Goal: Communication & Community: Ask a question

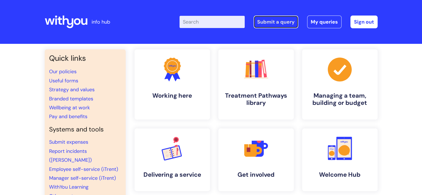
click at [272, 21] on link "Submit a query" at bounding box center [276, 22] width 45 height 13
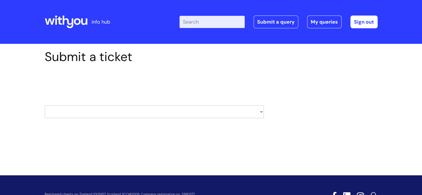
click at [221, 112] on select "HR / People IT and Support Clinical Drug Alerts Finance Accounts Data Support T…" at bounding box center [154, 111] width 219 height 13
select select "data_support_team"
click at [45, 105] on select "HR / People IT and Support Clinical Drug Alerts Finance Accounts Data Support T…" at bounding box center [154, 111] width 219 height 13
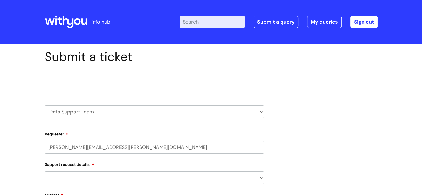
select select "80004286587"
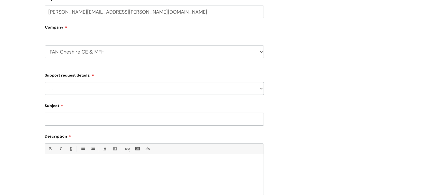
scroll to position [157, 0]
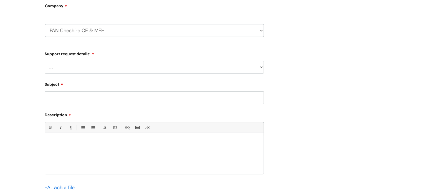
click at [207, 67] on select "... My enquiry relates to Nebula My enquiry relates to Halo My enquiry relates …" at bounding box center [154, 67] width 219 height 13
select select "My enquiry relates to Nebula"
click at [45, 61] on select "... My enquiry relates to Nebula My enquiry relates to Halo My enquiry relates …" at bounding box center [154, 67] width 219 height 13
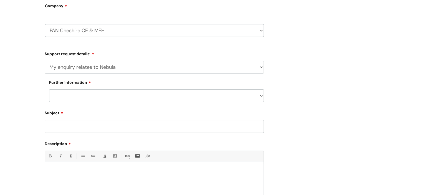
click at [191, 93] on select "... I need to delete an event I've got an issue or have found a fault I have an…" at bounding box center [156, 95] width 215 height 13
select select "I need to delete an event"
click at [49, 89] on select "... I need to delete an event I've got an issue or have found a fault I have an…" at bounding box center [156, 95] width 215 height 13
click at [148, 123] on input "Subject" at bounding box center [154, 126] width 219 height 13
type input "MFH Deletion"
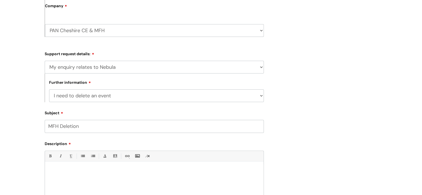
click at [112, 174] on div at bounding box center [154, 183] width 219 height 38
paste div
click at [49, 170] on p "59802907 and serial 376817" at bounding box center [154, 170] width 210 height 5
drag, startPoint x: 130, startPoint y: 181, endPoint x: 113, endPoint y: 181, distance: 16.6
click at [113, 181] on p "Please can you dlete event 59802907 and serial 376817" at bounding box center [154, 180] width 210 height 5
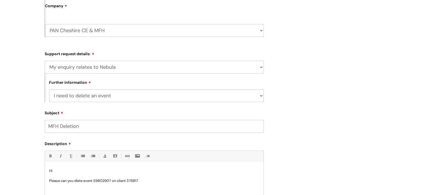
click at [158, 180] on p "Please can you dlete event 59802907 on client 376817" at bounding box center [154, 180] width 210 height 5
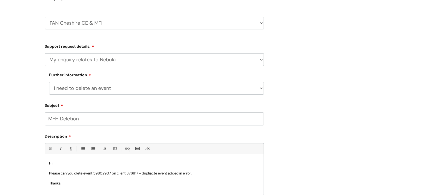
scroll to position [1, 0]
click at [77, 174] on p "Please can you dlete event 59802907 on client 376817 - dupliacte event added in…" at bounding box center [154, 172] width 210 height 5
click at [153, 173] on p "Please can you delete event 59802907 on client 376817 - dupliacte event added i…" at bounding box center [154, 172] width 210 height 5
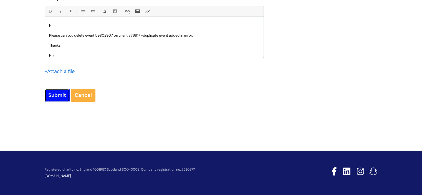
click at [60, 95] on input "Submit" at bounding box center [57, 95] width 25 height 13
type input "Please Wait..."
